Goal: Navigation & Orientation: Find specific page/section

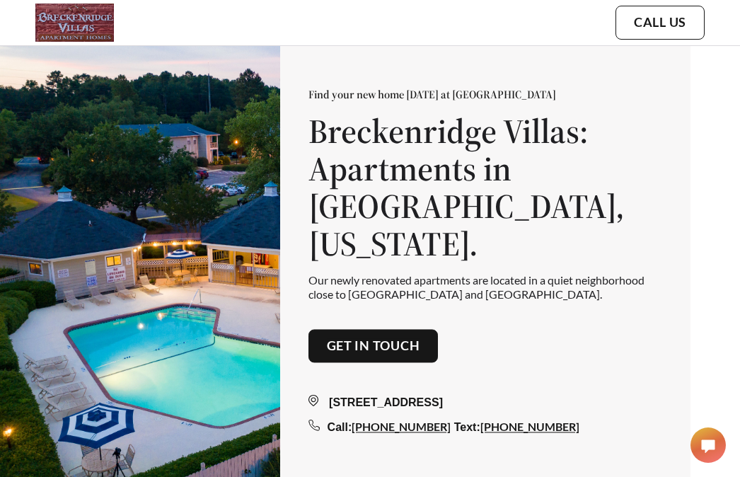
click at [713, 205] on div "Find your new home today at Breckenridge Villas Breckenridge Villas: Apartments…" at bounding box center [370, 261] width 740 height 522
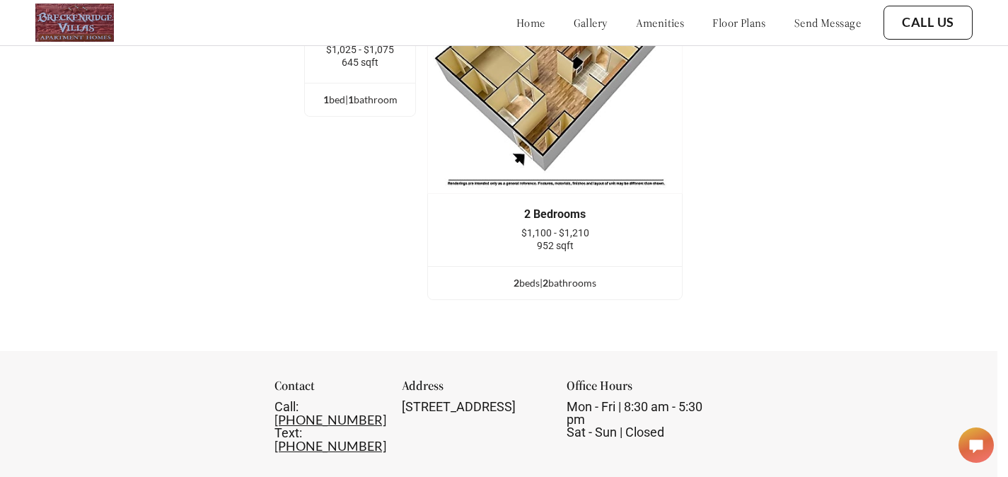
scroll to position [1749, 11]
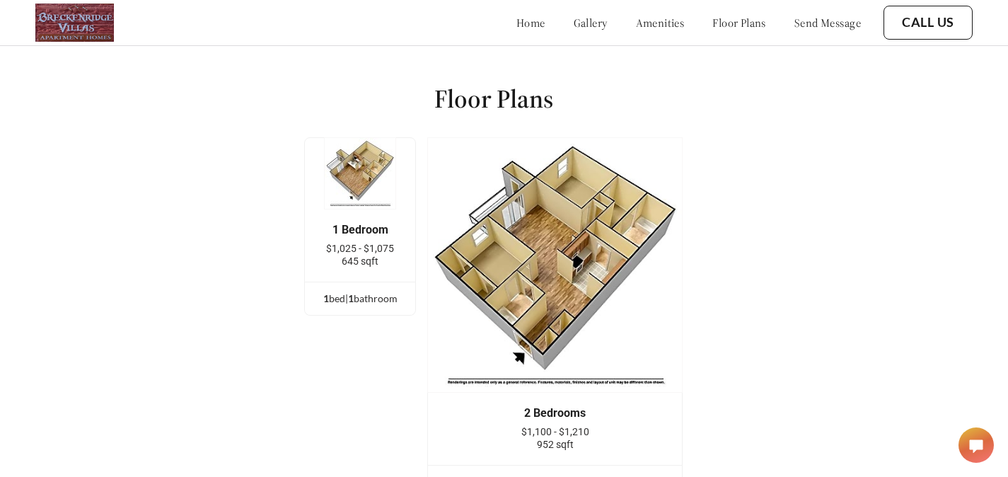
click at [374, 173] on img at bounding box center [360, 173] width 72 height 72
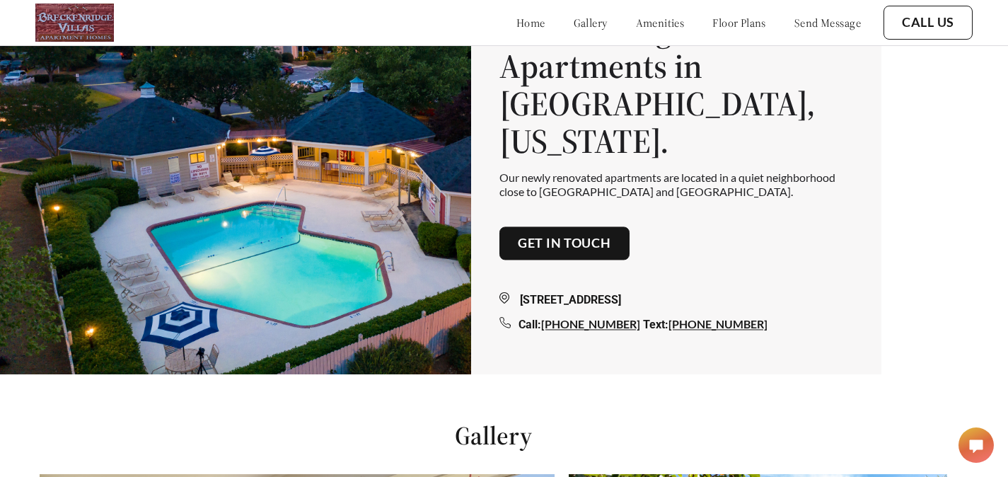
scroll to position [0, 11]
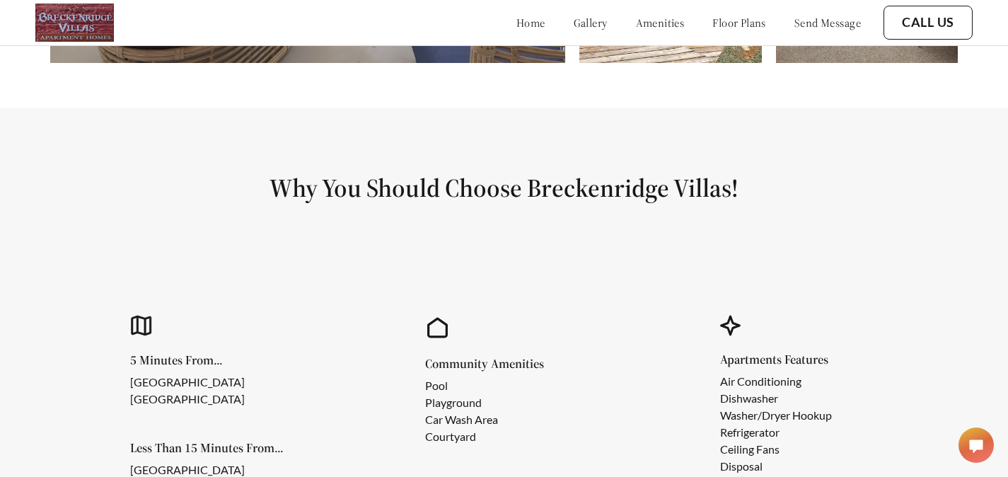
scroll to position [760, 0]
